Goal: Communication & Community: Answer question/provide support

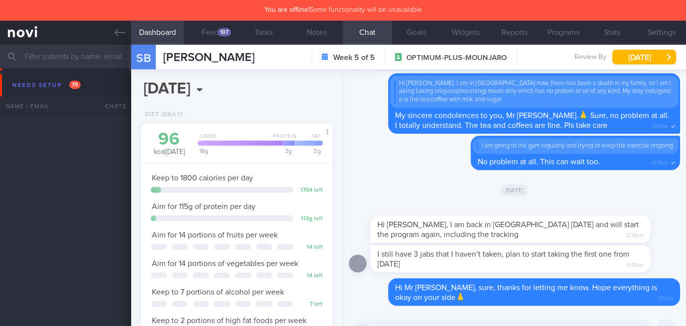
select select "7"
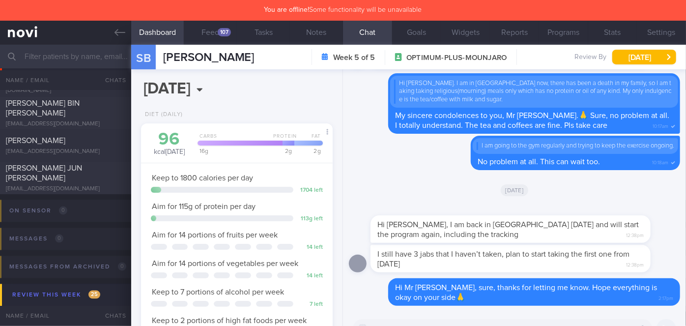
scroll to position [97, 168]
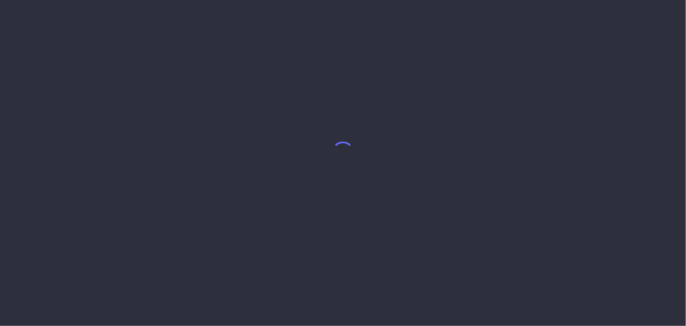
select select "7"
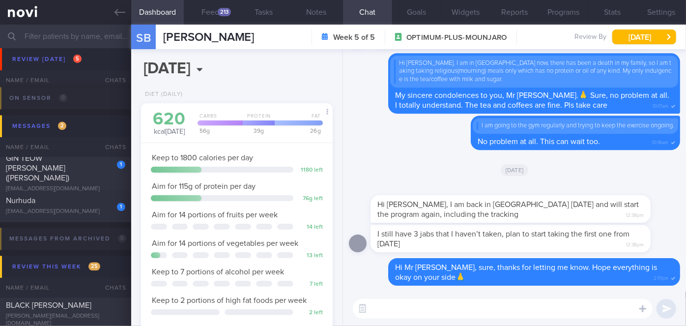
scroll to position [2851, 0]
click at [94, 170] on div "GIN TEOW [PERSON_NAME] ([PERSON_NAME])" at bounding box center [64, 167] width 117 height 29
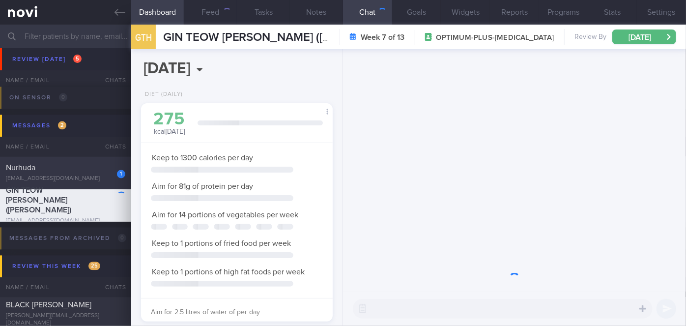
scroll to position [97, 168]
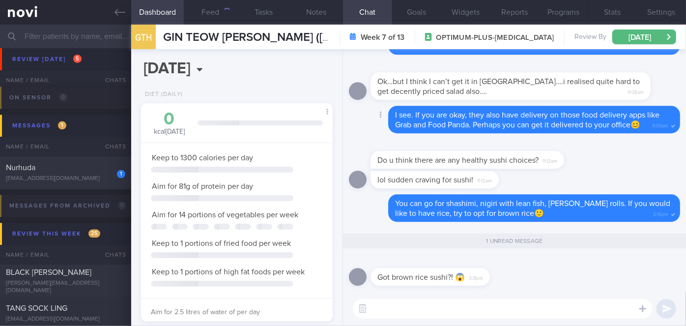
click at [423, 307] on textarea at bounding box center [503, 309] width 300 height 20
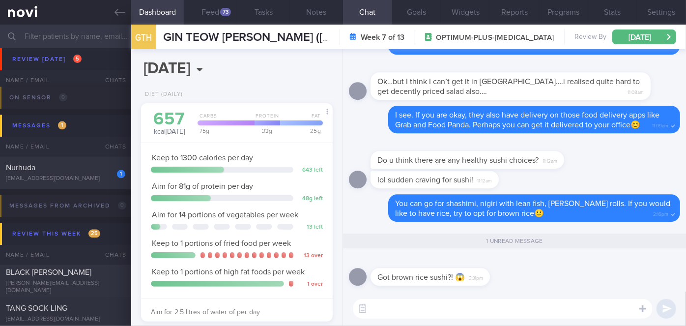
click at [435, 299] on textarea at bounding box center [503, 309] width 300 height 20
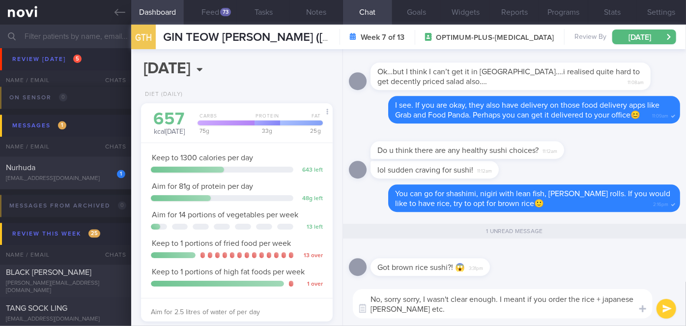
click at [390, 305] on textarea "No, sorry sorry, I wasn't clear enough. I meant if you order the rice + japanes…" at bounding box center [503, 303] width 300 height 29
click at [446, 310] on textarea "No, sorry sorry, I wasn't clear enough. I meant if you order the rice + Japanes…" at bounding box center [503, 303] width 300 height 29
type textarea "No, sorry sorry, I wasn't clear enough. I meant if you order the rice + Japanes…"
click at [677, 309] on div "No, sorry sorry, I wasn't clear enough. I meant if you order the rice + Japanes…" at bounding box center [514, 303] width 343 height 44
click at [669, 310] on button "submit" at bounding box center [666, 309] width 20 height 20
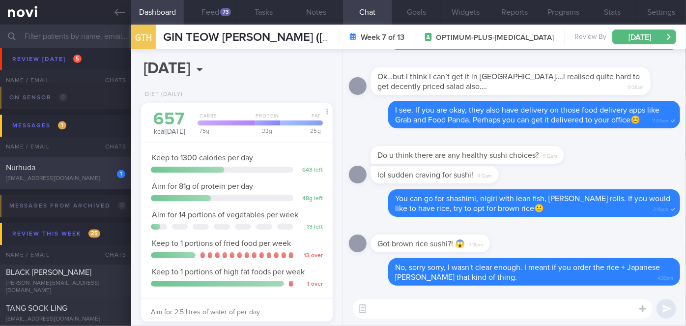
click at [93, 176] on div "[EMAIL_ADDRESS][DOMAIN_NAME]" at bounding box center [65, 178] width 119 height 7
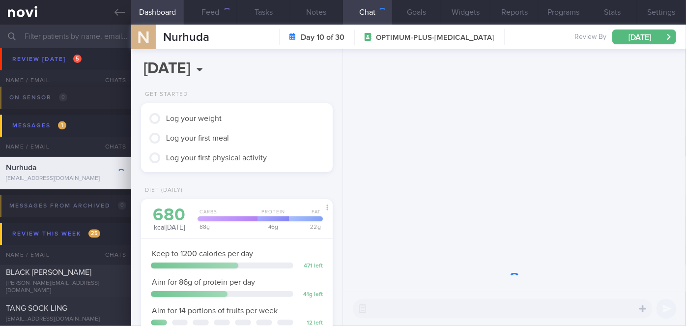
scroll to position [97, 168]
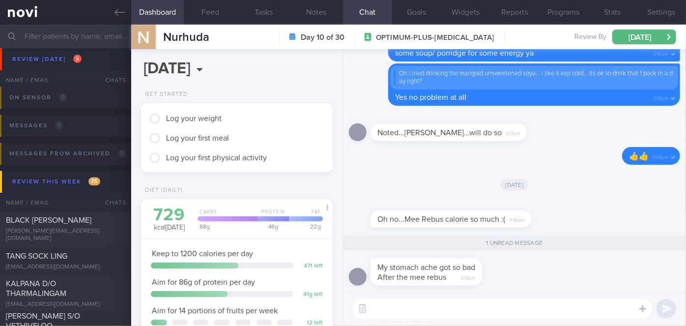
click at [401, 290] on div "My stomach ache got so bad After the mee rebus 4:13pm" at bounding box center [514, 274] width 331 height 33
drag, startPoint x: 415, startPoint y: 282, endPoint x: 514, endPoint y: 288, distance: 99.4
click at [514, 288] on div "My stomach ache got so bad After the mee rebus 4:13pm" at bounding box center [514, 274] width 331 height 33
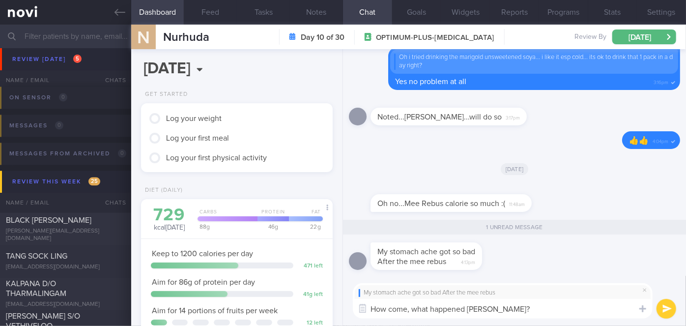
type textarea "How come, what happened [PERSON_NAME]?"
click at [668, 314] on button "submit" at bounding box center [666, 309] width 20 height 20
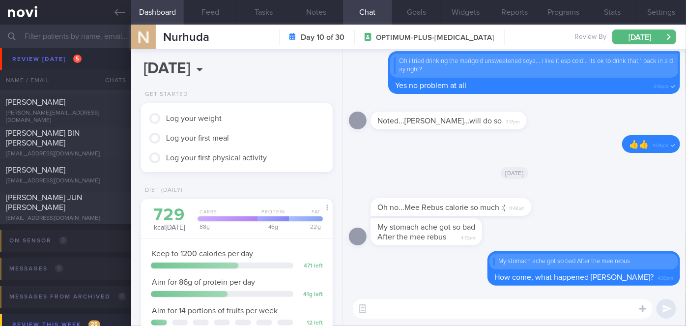
scroll to position [2706, 0]
click at [98, 208] on div "[PERSON_NAME] JUN [PERSON_NAME]" at bounding box center [64, 205] width 117 height 20
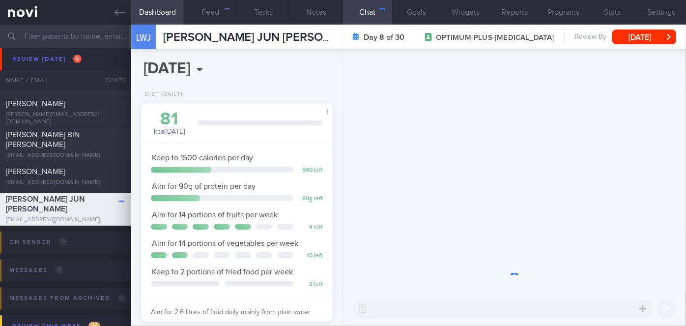
scroll to position [97, 168]
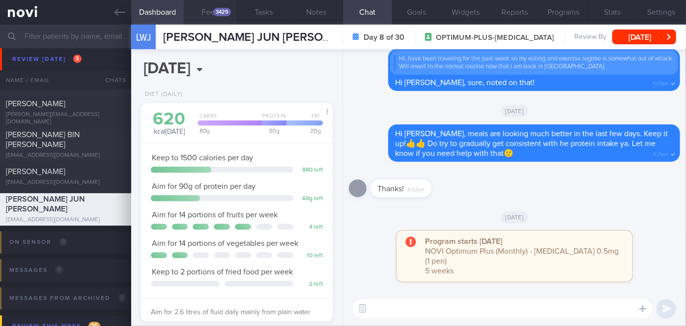
click at [217, 11] on div "3429" at bounding box center [222, 12] width 18 height 8
